Goal: Task Accomplishment & Management: Manage account settings

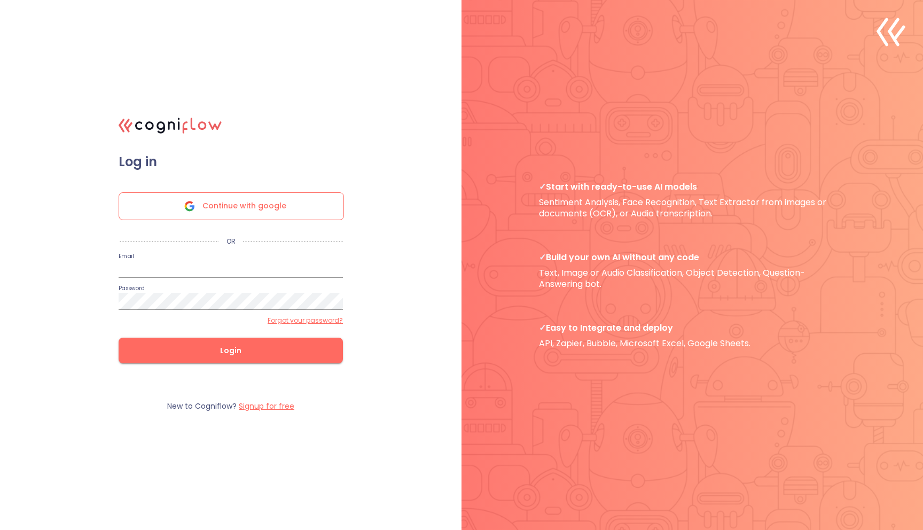
type input "[EMAIL_ADDRESS][DOMAIN_NAME]"
click at [249, 352] on span "Login" at bounding box center [231, 350] width 190 height 13
